Goal: Task Accomplishment & Management: Manage account settings

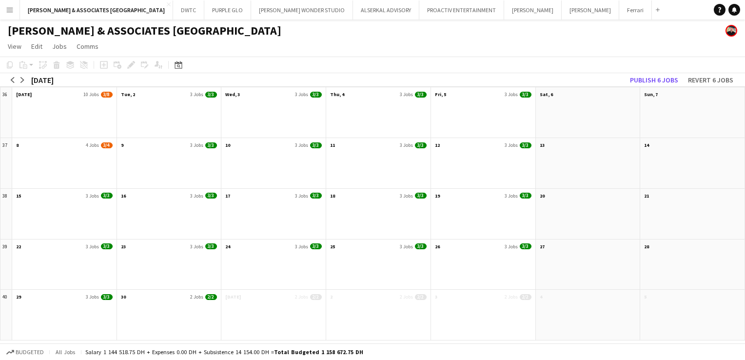
click at [5, 13] on button "Menu" at bounding box center [10, 10] width 20 height 20
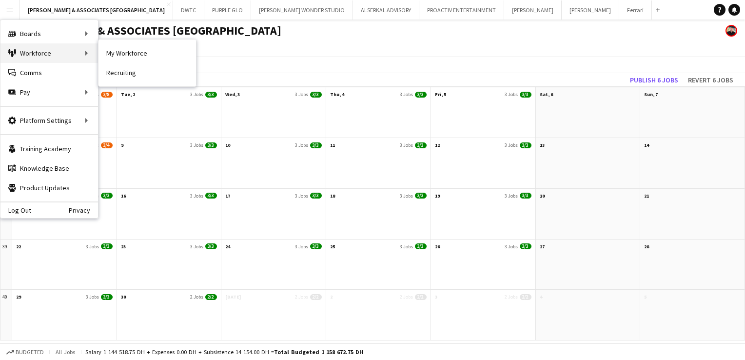
click at [55, 52] on div "Workforce Workforce" at bounding box center [49, 53] width 98 height 20
click at [91, 60] on div "Workforce Workforce" at bounding box center [49, 53] width 98 height 20
click at [70, 56] on div "Workforce Workforce" at bounding box center [49, 53] width 98 height 20
click at [90, 54] on div "Workforce Workforce" at bounding box center [49, 53] width 98 height 20
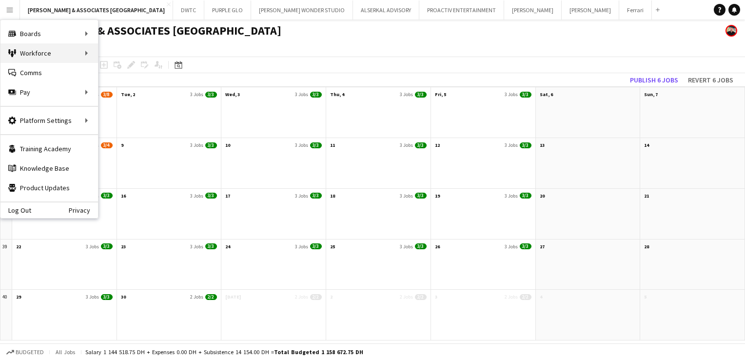
click at [49, 48] on div "Workforce Workforce" at bounding box center [49, 53] width 98 height 20
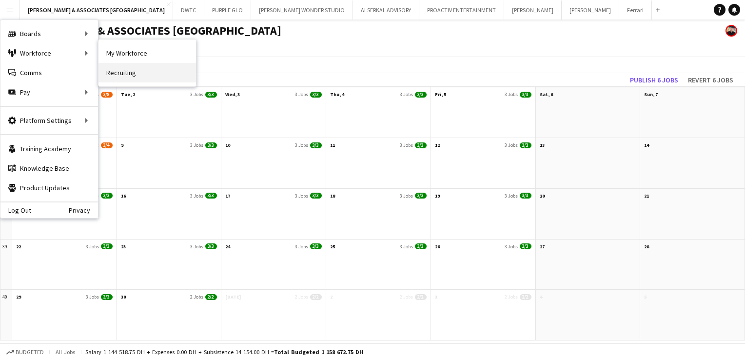
click at [156, 69] on link "Recruiting" at bounding box center [148, 73] width 98 height 20
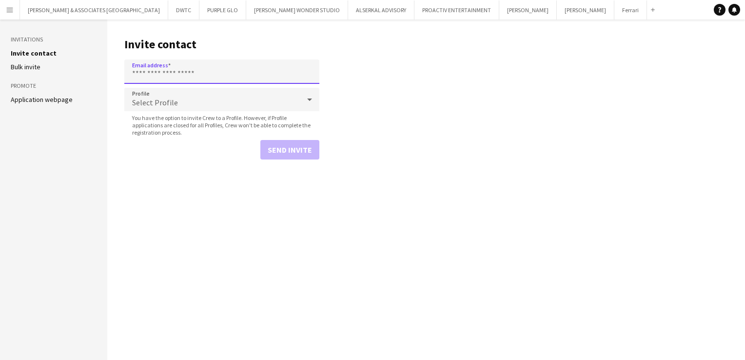
paste input "**********"
type input "**********"
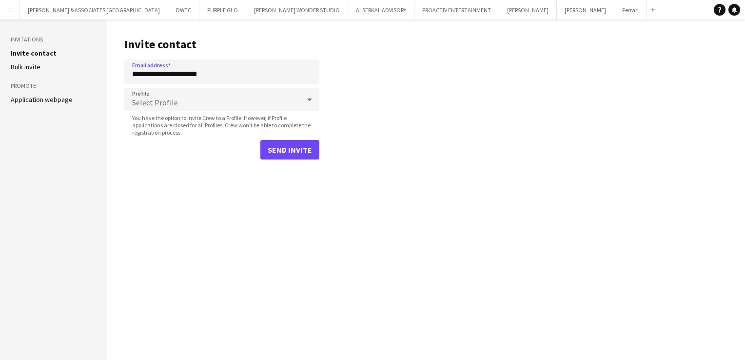
click at [164, 101] on span "Select Profile" at bounding box center [155, 103] width 46 height 10
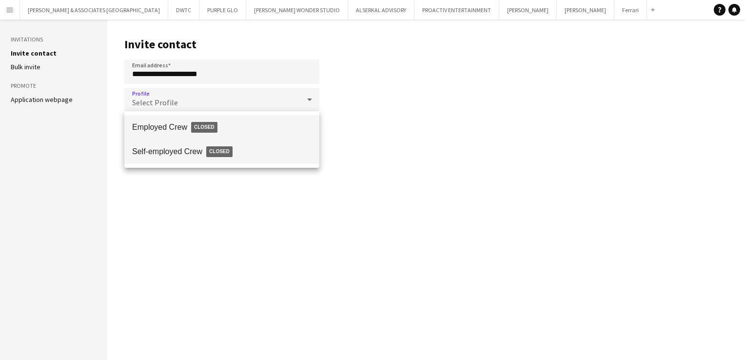
click at [166, 149] on span "Self-employed Crew Closed" at bounding box center [221, 151] width 179 height 22
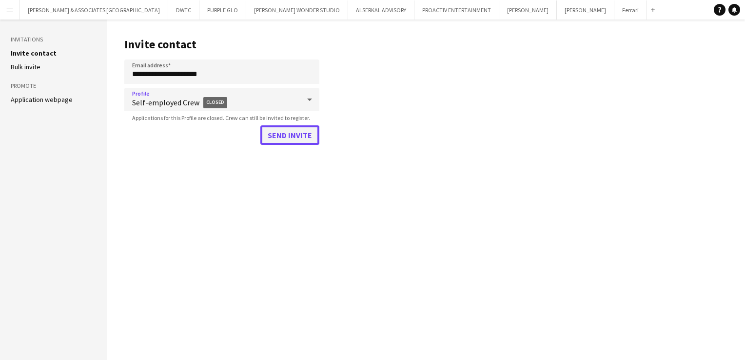
click at [292, 132] on button "Send invite" at bounding box center [289, 135] width 59 height 20
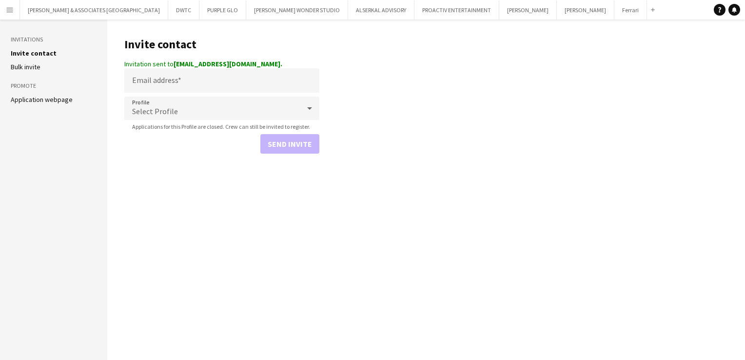
click at [16, 18] on button "Menu" at bounding box center [10, 10] width 20 height 20
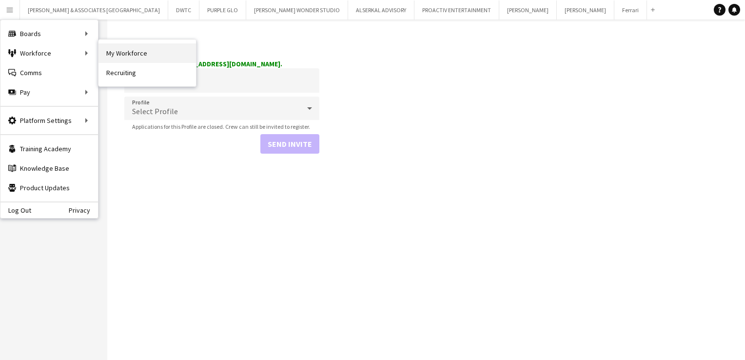
click at [140, 52] on link "My Workforce" at bounding box center [148, 53] width 98 height 20
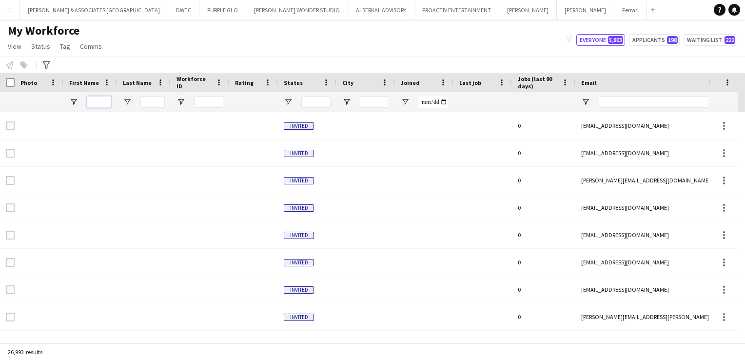
click at [95, 105] on input "First Name Filter Input" at bounding box center [99, 102] width 24 height 12
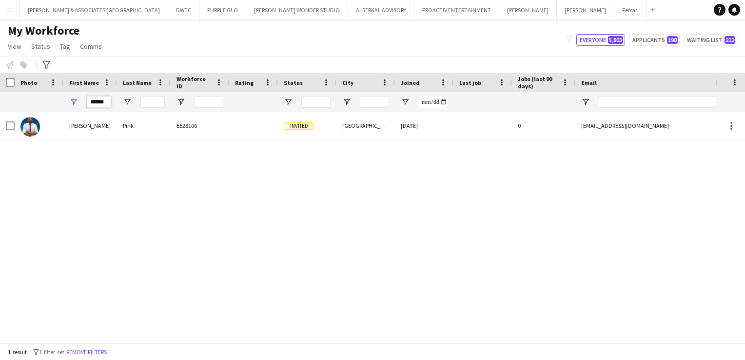
type input "******"
click at [188, 141] on div "[PERSON_NAME] Pink EE28106 Invited [GEOGRAPHIC_DATA] [DATE] 0 [EMAIL_ADDRESS][D…" at bounding box center [358, 223] width 716 height 223
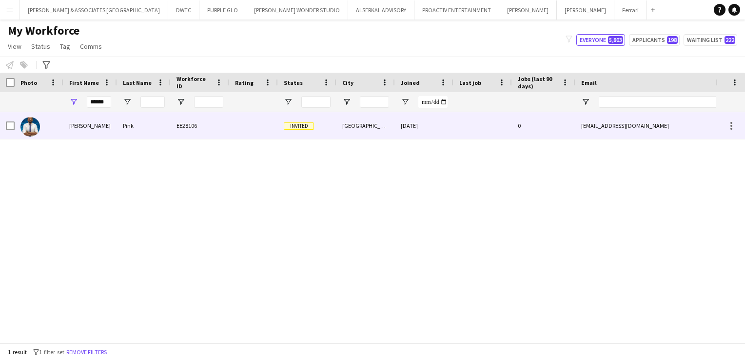
click at [184, 132] on div "EE28106" at bounding box center [200, 125] width 59 height 27
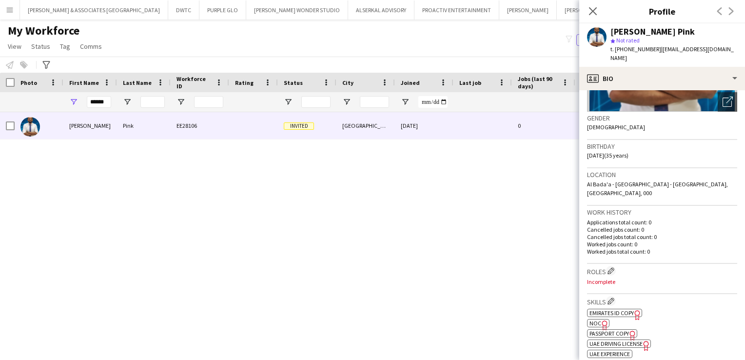
scroll to position [146, 0]
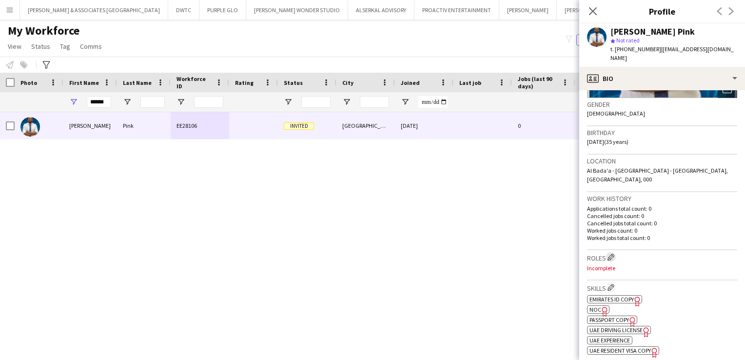
click at [609, 254] on app-icon "Edit crew company roles" at bounding box center [611, 257] width 7 height 7
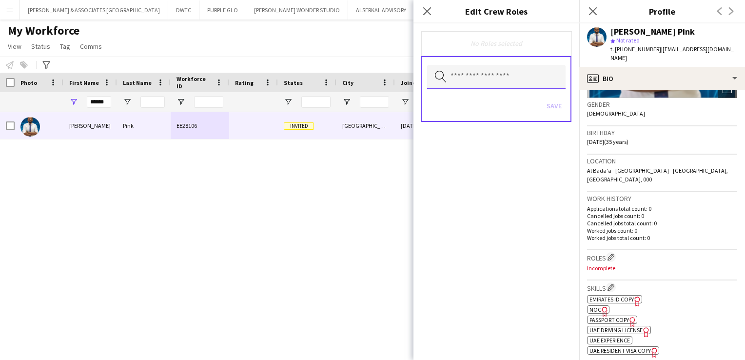
click at [449, 67] on input "text" at bounding box center [496, 77] width 139 height 24
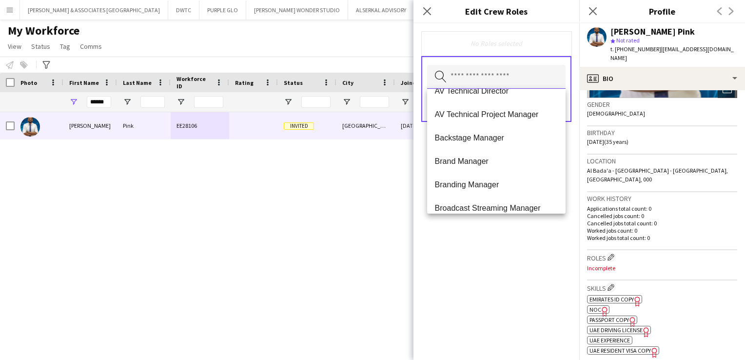
scroll to position [293, 0]
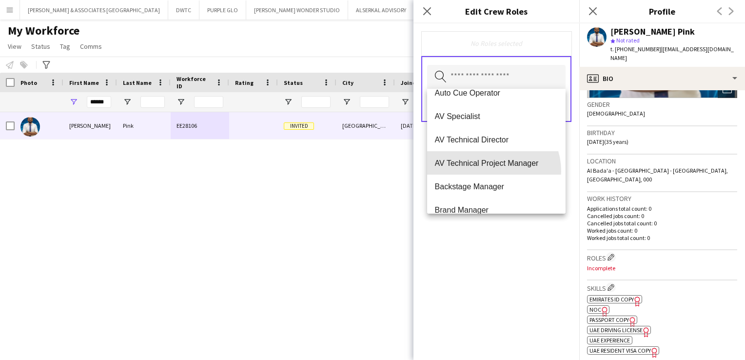
click at [489, 171] on mat-option "AV Technical Project Manager" at bounding box center [496, 162] width 139 height 23
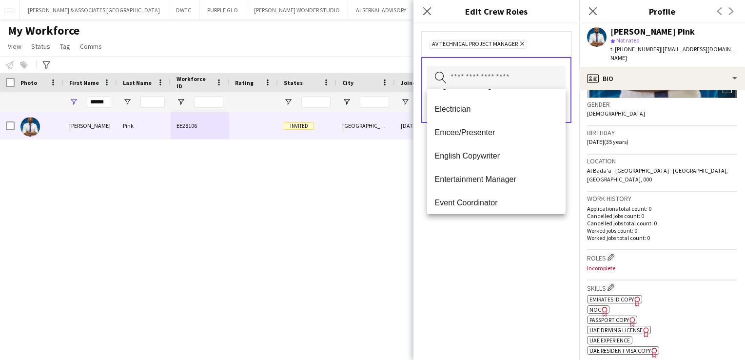
scroll to position [1122, 0]
click at [503, 172] on mat-option "Event Manager" at bounding box center [496, 176] width 139 height 23
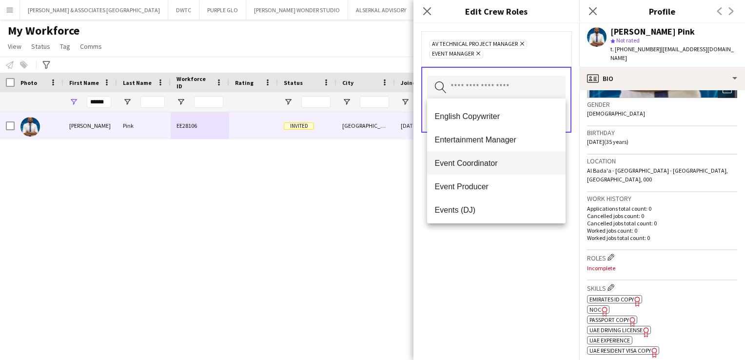
click at [498, 166] on span "Event Coordinator" at bounding box center [496, 163] width 123 height 9
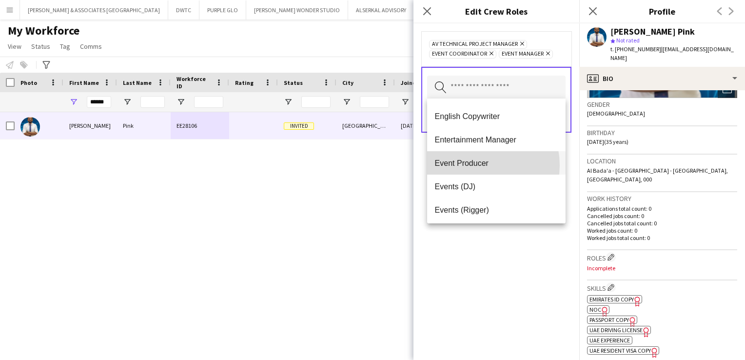
click at [476, 165] on span "Event Producer" at bounding box center [496, 163] width 123 height 9
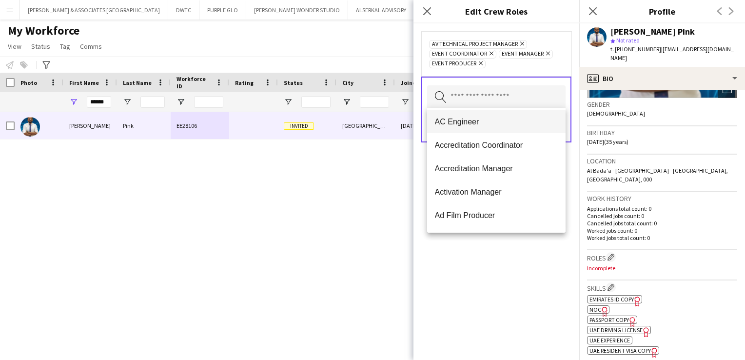
scroll to position [293, 0]
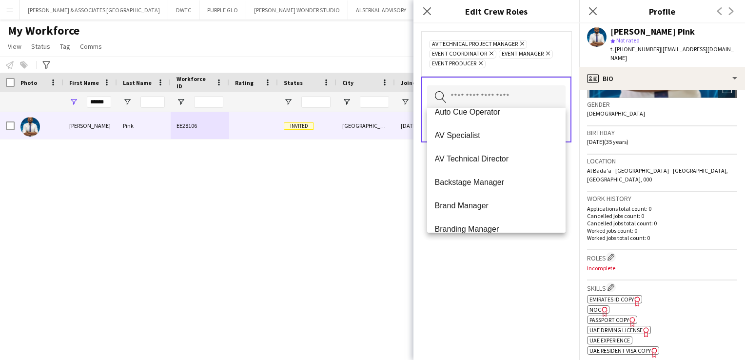
click at [468, 135] on span "AV Specialist" at bounding box center [496, 135] width 123 height 9
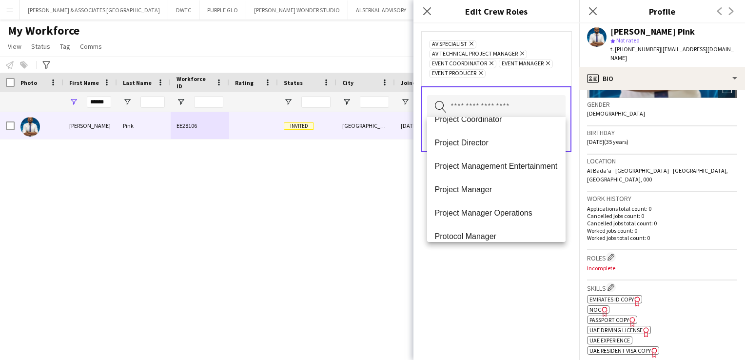
scroll to position [2243, 0]
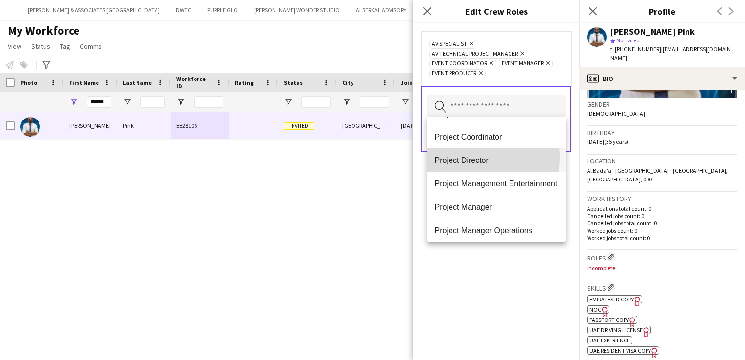
click at [467, 157] on span "Project Director" at bounding box center [496, 160] width 123 height 9
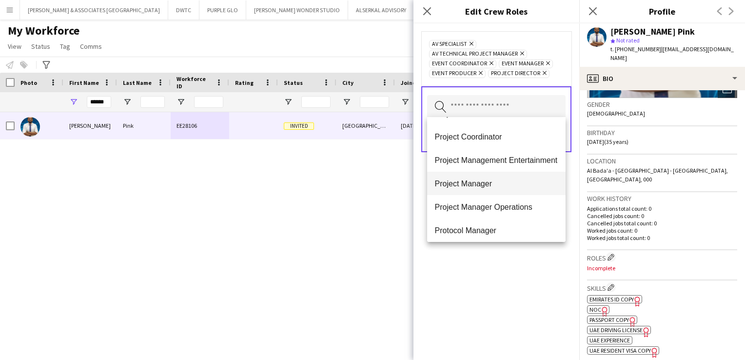
click at [501, 182] on span "Project Manager" at bounding box center [496, 183] width 123 height 9
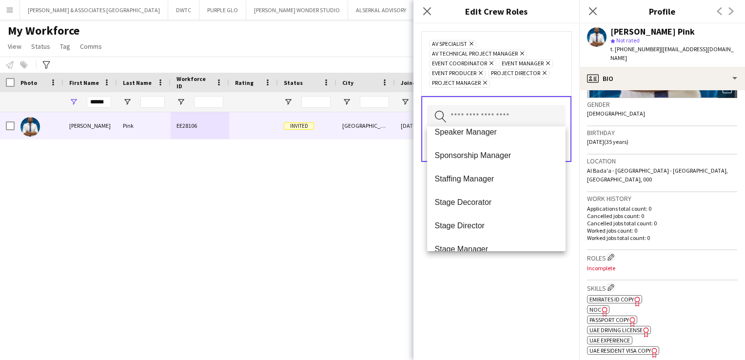
scroll to position [2667, 0]
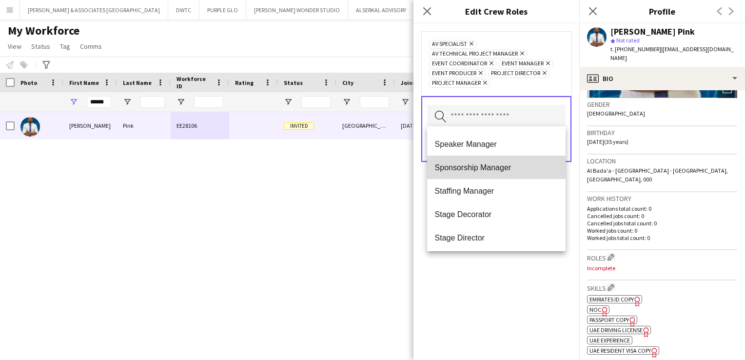
click at [506, 173] on mat-option "Sponsorship Manager" at bounding box center [496, 167] width 139 height 23
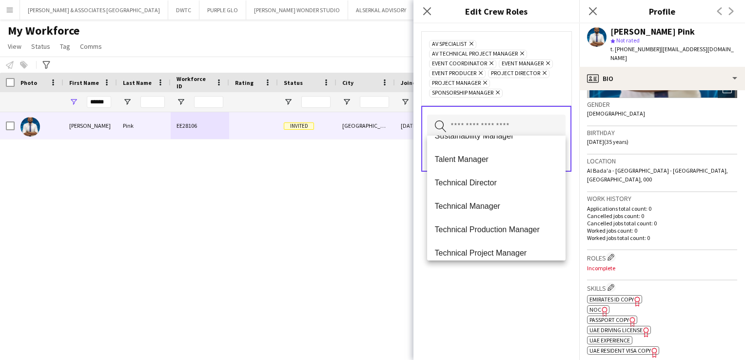
scroll to position [2826, 0]
click at [522, 229] on span "Technical Production Manager" at bounding box center [496, 227] width 123 height 9
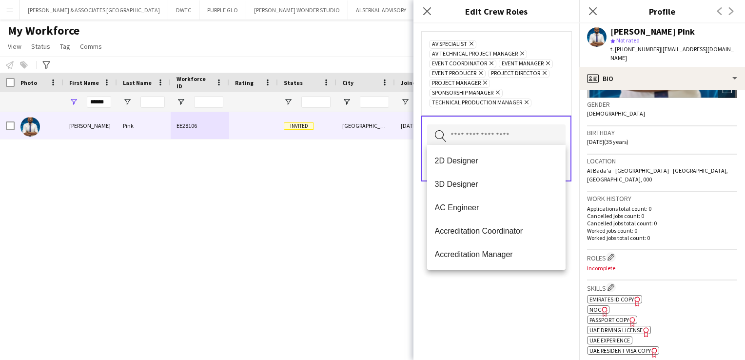
drag, startPoint x: 542, startPoint y: 313, endPoint x: 542, endPoint y: 307, distance: 5.9
click at [542, 313] on div "AV Specialist Remove AV Technical Project Manager Remove Event Coordinator Remo…" at bounding box center [497, 191] width 166 height 337
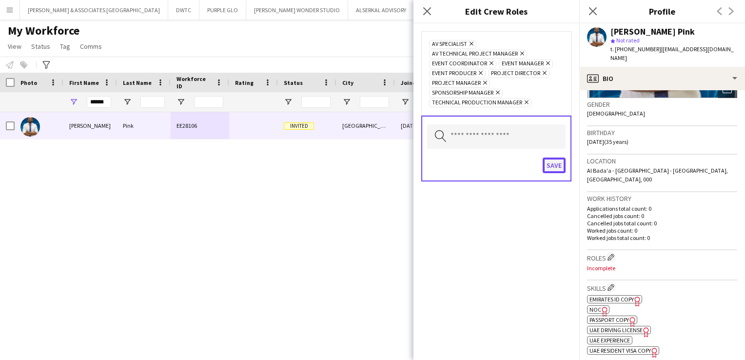
click at [556, 160] on button "Save" at bounding box center [554, 166] width 23 height 16
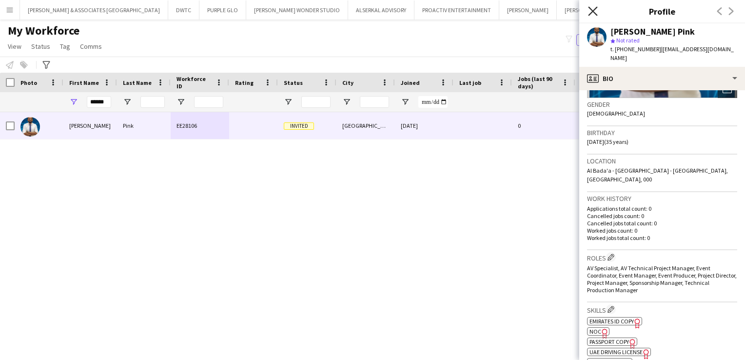
click at [592, 8] on icon "Close pop-in" at bounding box center [592, 10] width 9 height 9
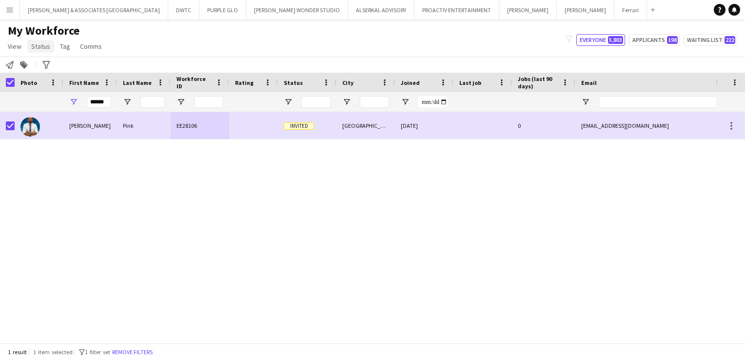
click at [43, 48] on span "Status" at bounding box center [40, 46] width 19 height 9
click at [43, 67] on span "Edit" at bounding box center [41, 67] width 11 height 9
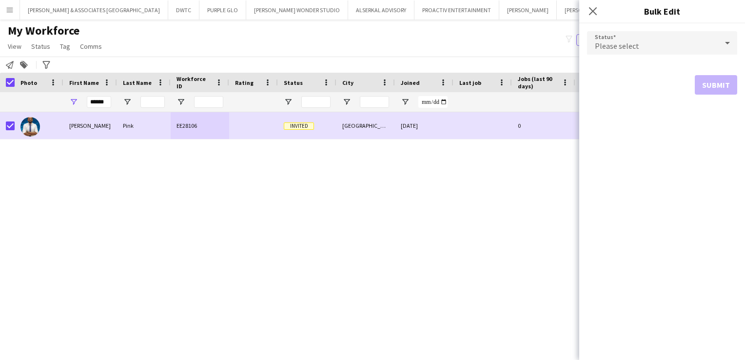
click at [698, 44] on div "Please select" at bounding box center [652, 42] width 131 height 23
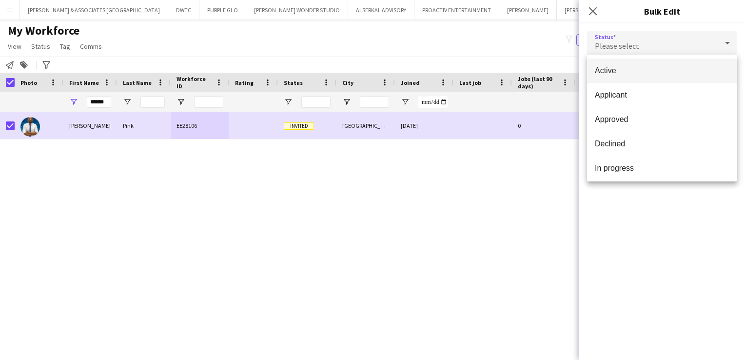
click at [634, 73] on span "Active" at bounding box center [662, 70] width 135 height 9
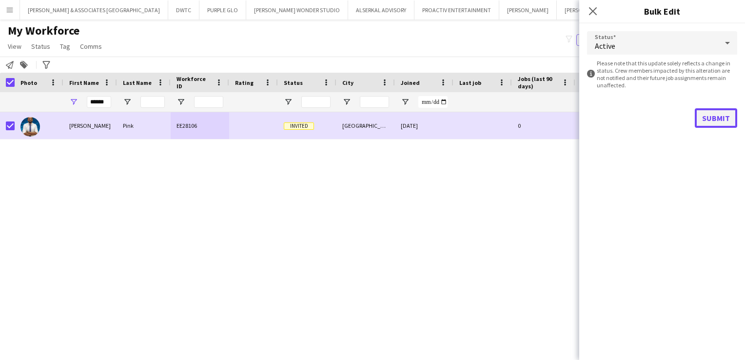
click at [708, 122] on button "Submit" at bounding box center [716, 118] width 42 height 20
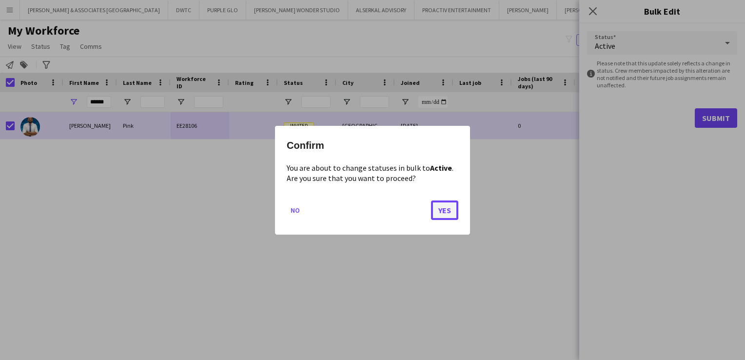
click at [447, 211] on button "Yes" at bounding box center [444, 210] width 27 height 20
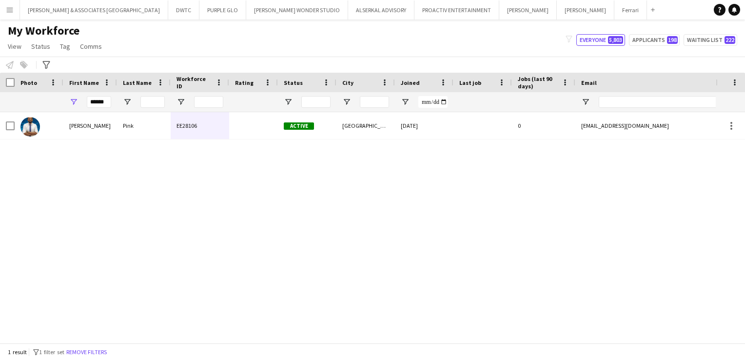
click at [355, 265] on div "[PERSON_NAME] Pink EE28106 Active Dubai [DATE] 0 [EMAIL_ADDRESS][DOMAIN_NAME] […" at bounding box center [358, 223] width 716 height 223
